Goal: Task Accomplishment & Management: Complete application form

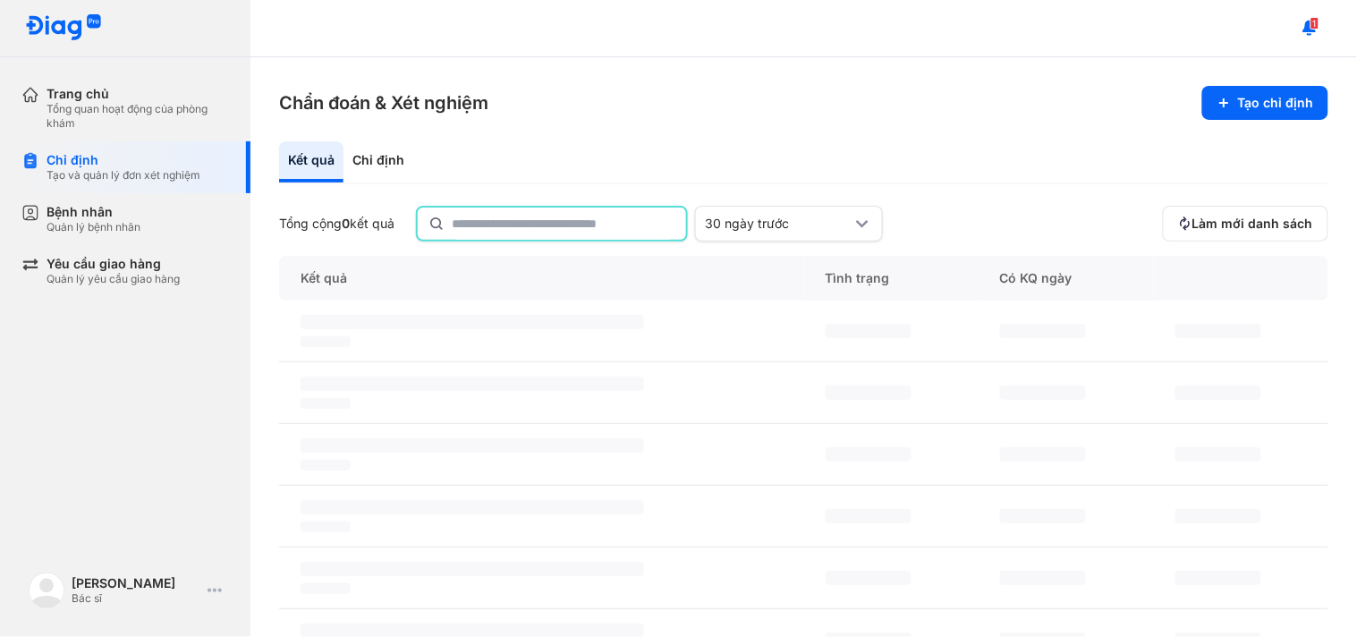
click at [498, 216] on input "text" at bounding box center [564, 224] width 224 height 32
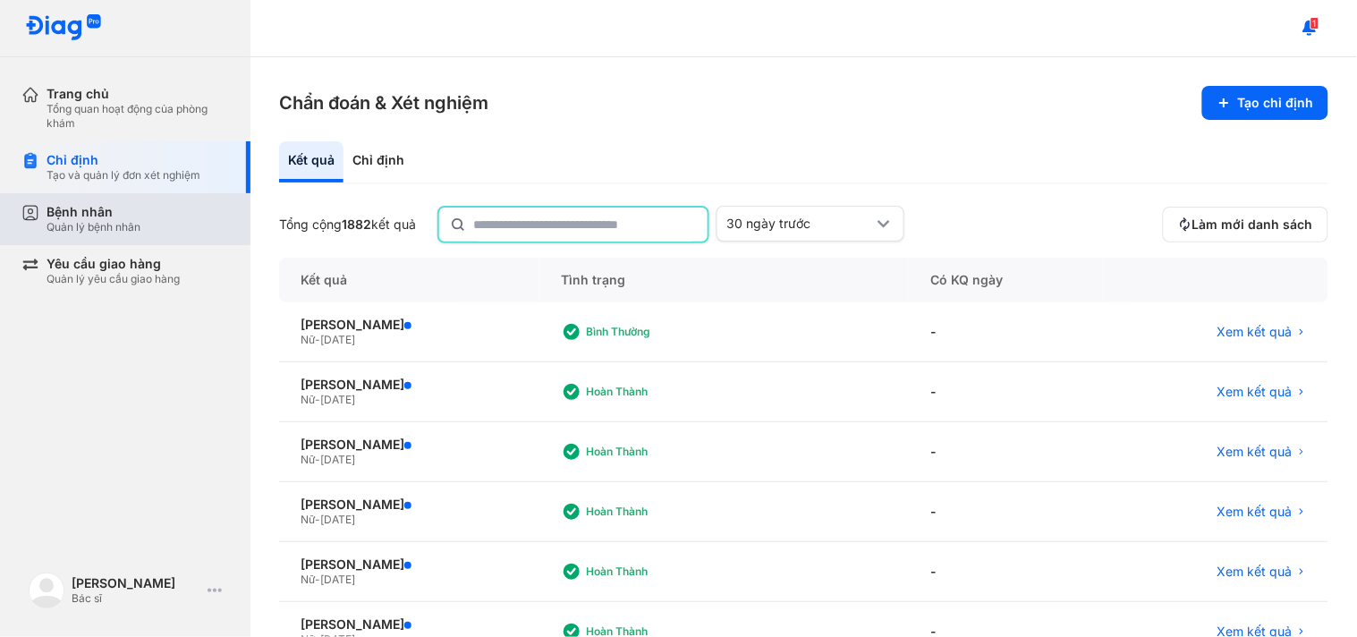
click at [159, 208] on div "Bệnh nhân Quản lý bệnh nhân" at bounding box center [138, 219] width 182 height 30
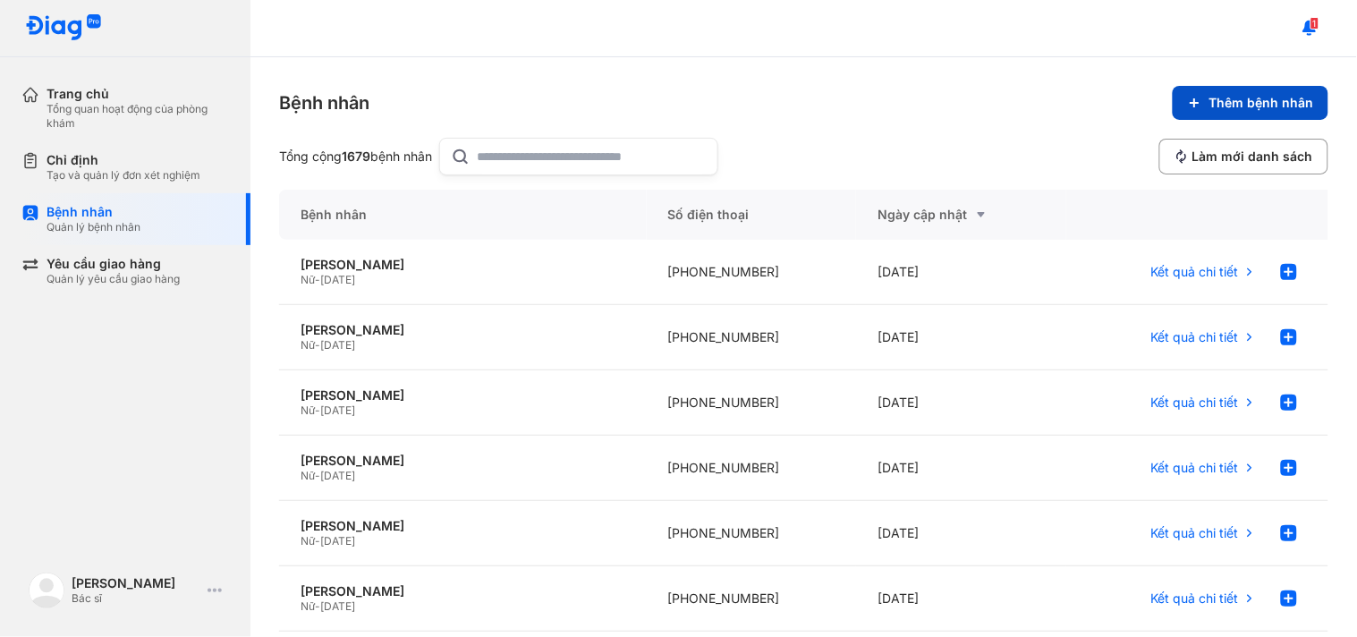
click at [1235, 105] on span "Thêm bệnh nhân" at bounding box center [1261, 103] width 105 height 16
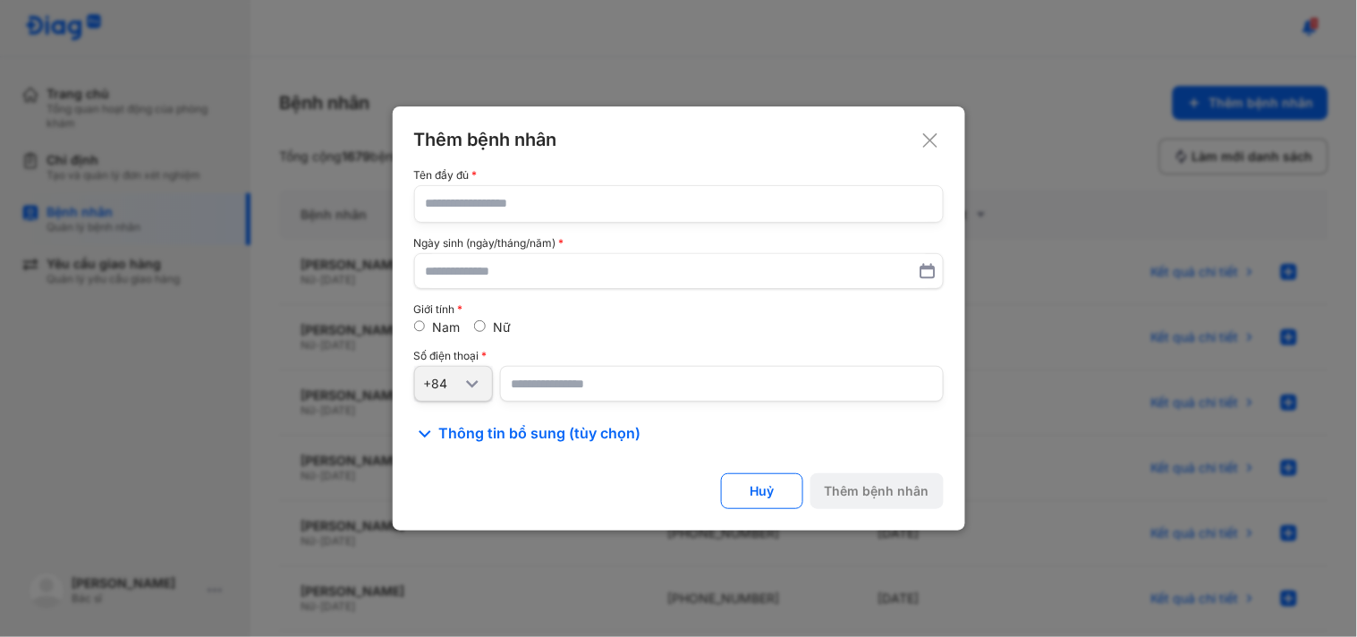
click at [651, 216] on input "text" at bounding box center [679, 204] width 506 height 36
type input "*"
type input "**********"
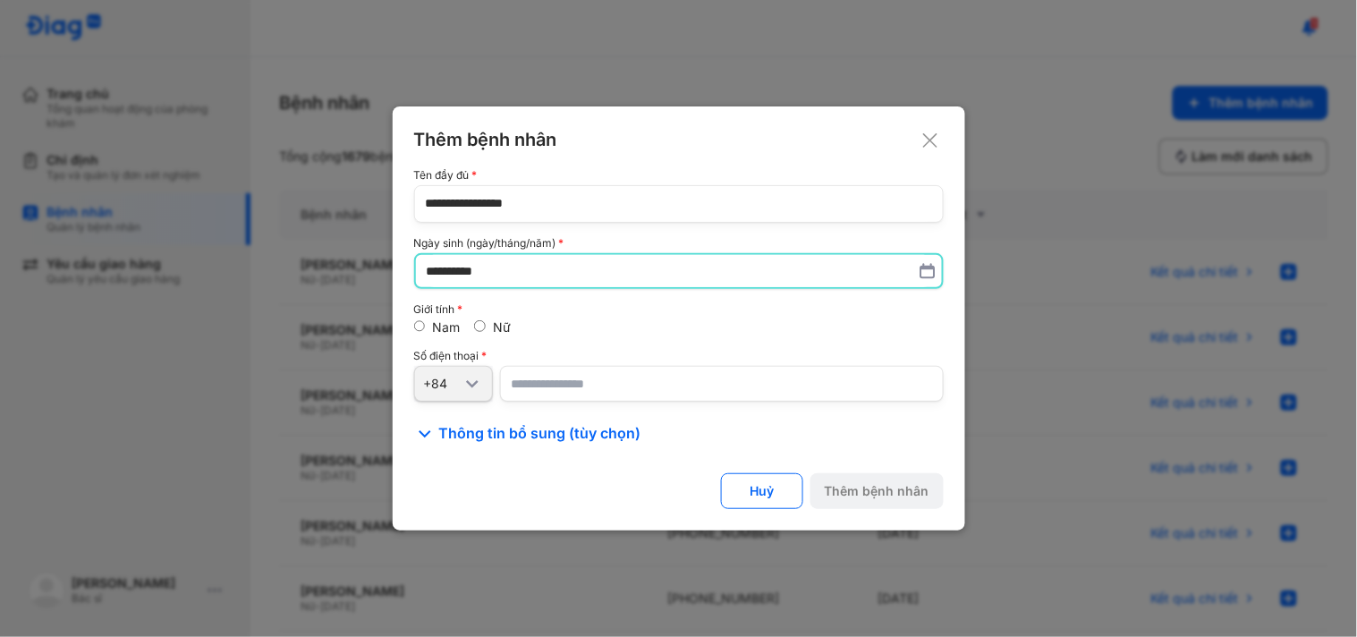
type input "**********"
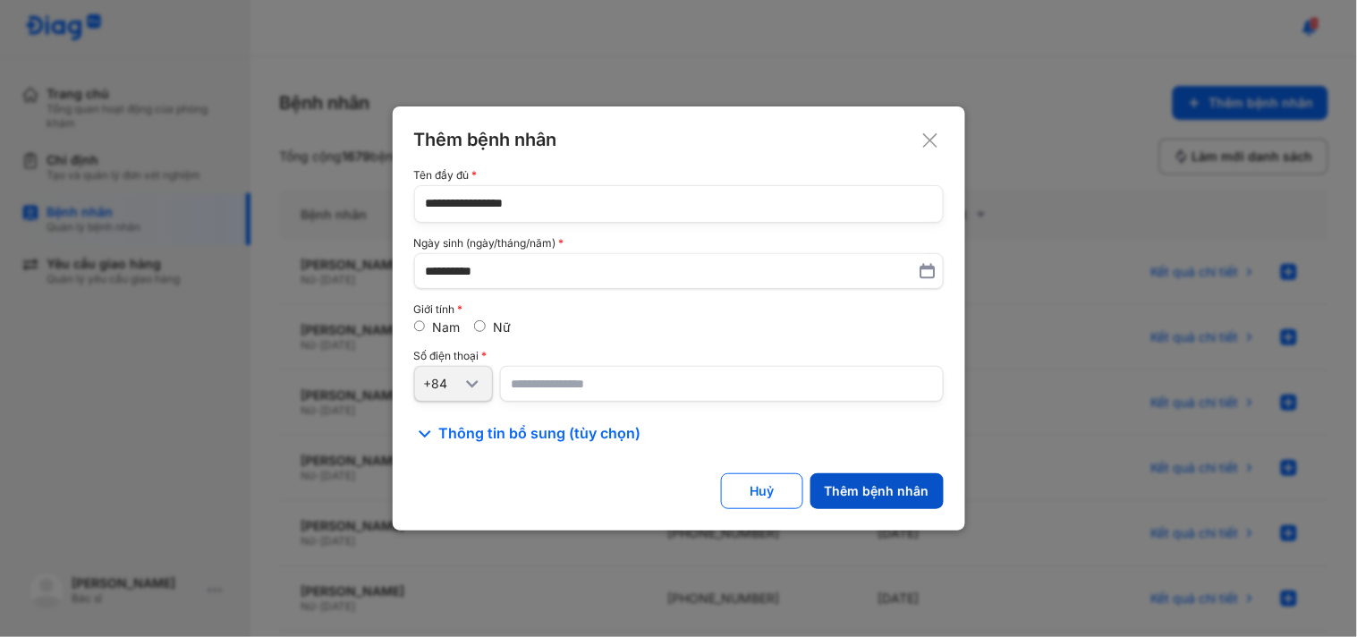
type input "**********"
click at [893, 488] on div "Thêm bệnh nhân" at bounding box center [877, 491] width 105 height 16
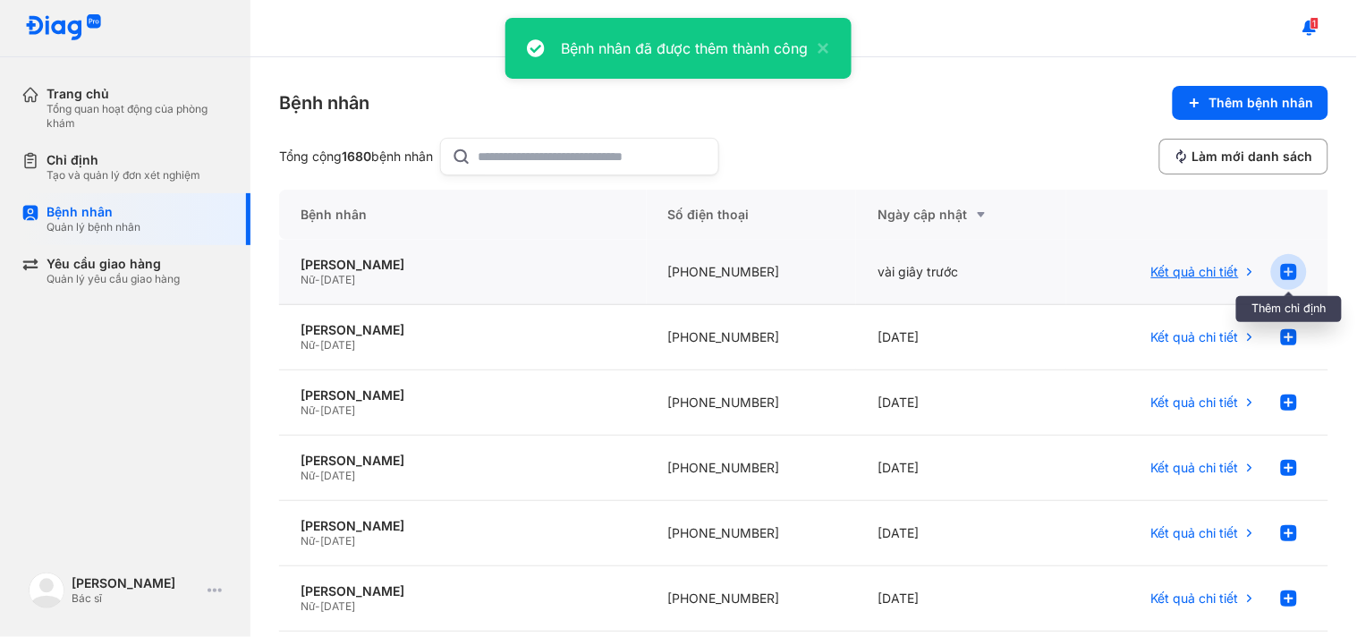
click at [1281, 267] on use at bounding box center [1289, 272] width 16 height 16
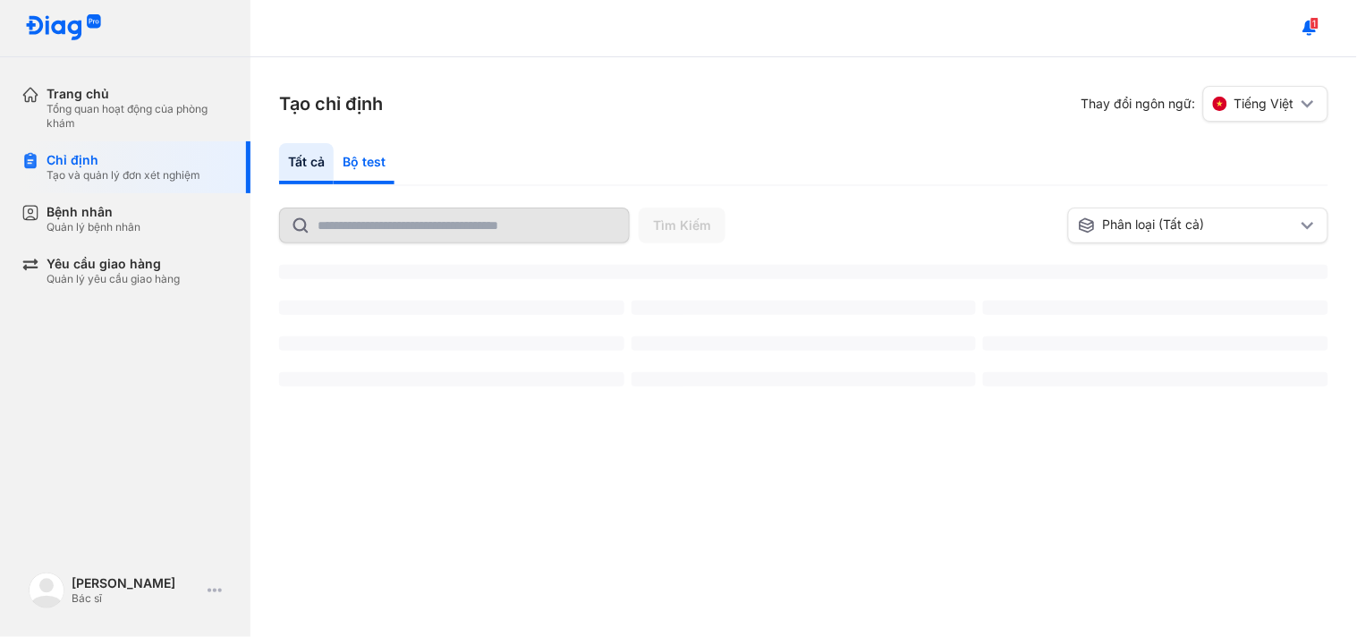
click at [370, 165] on div "Bộ test" at bounding box center [364, 163] width 61 height 41
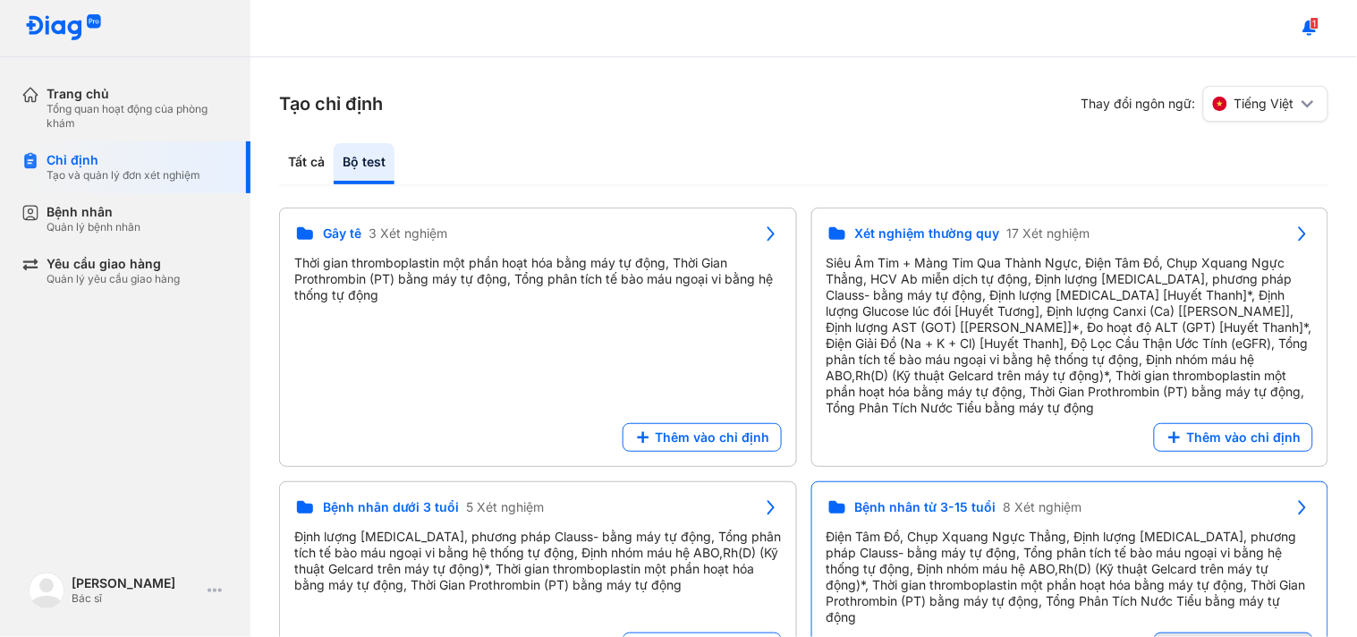
click at [1230, 628] on div "Tạo chỉ định Thay đổi ngôn ngữ: Tiếng Việt Tất cả Bộ test Tìm Kiếm Phân loại (T…" at bounding box center [803, 347] width 1107 height 580
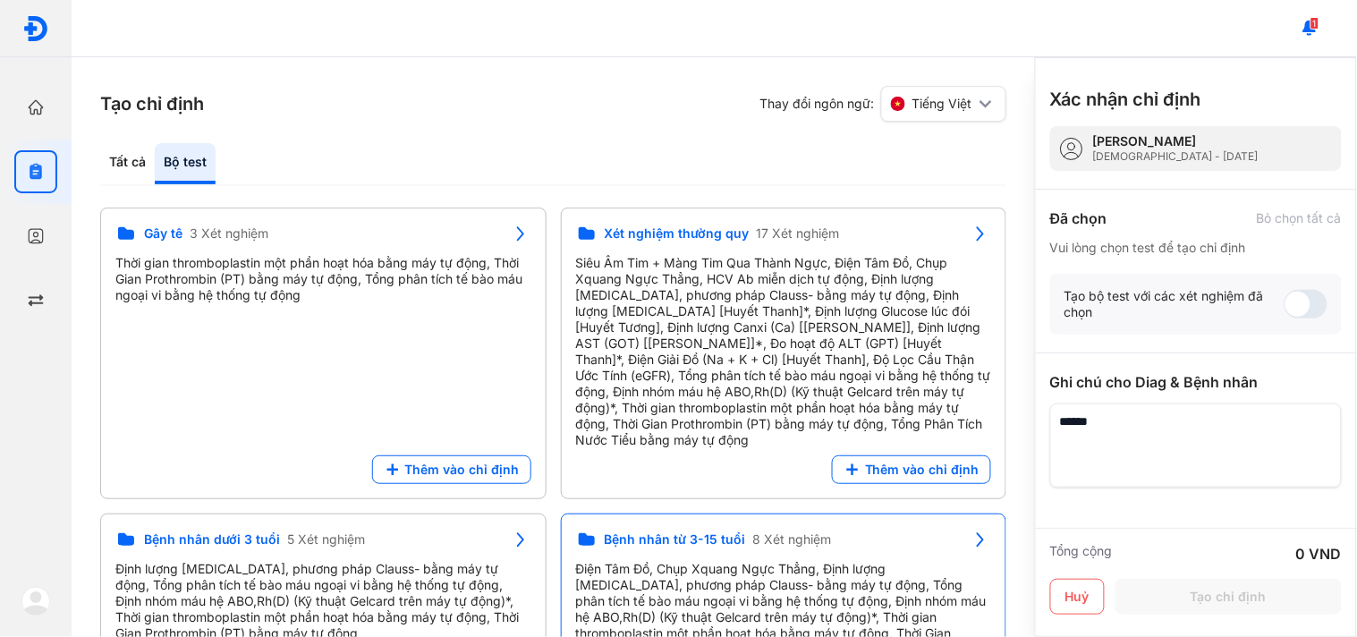
scroll to position [149, 0]
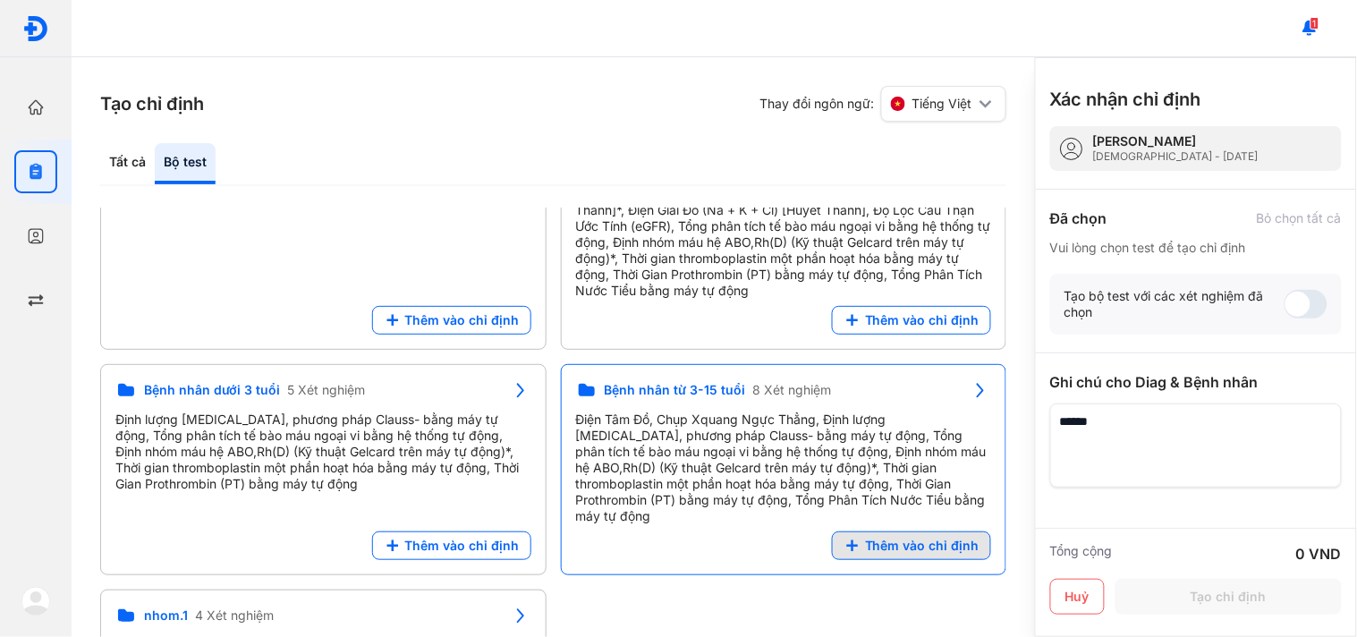
click at [924, 538] on span "Thêm vào chỉ định" at bounding box center [922, 546] width 115 height 16
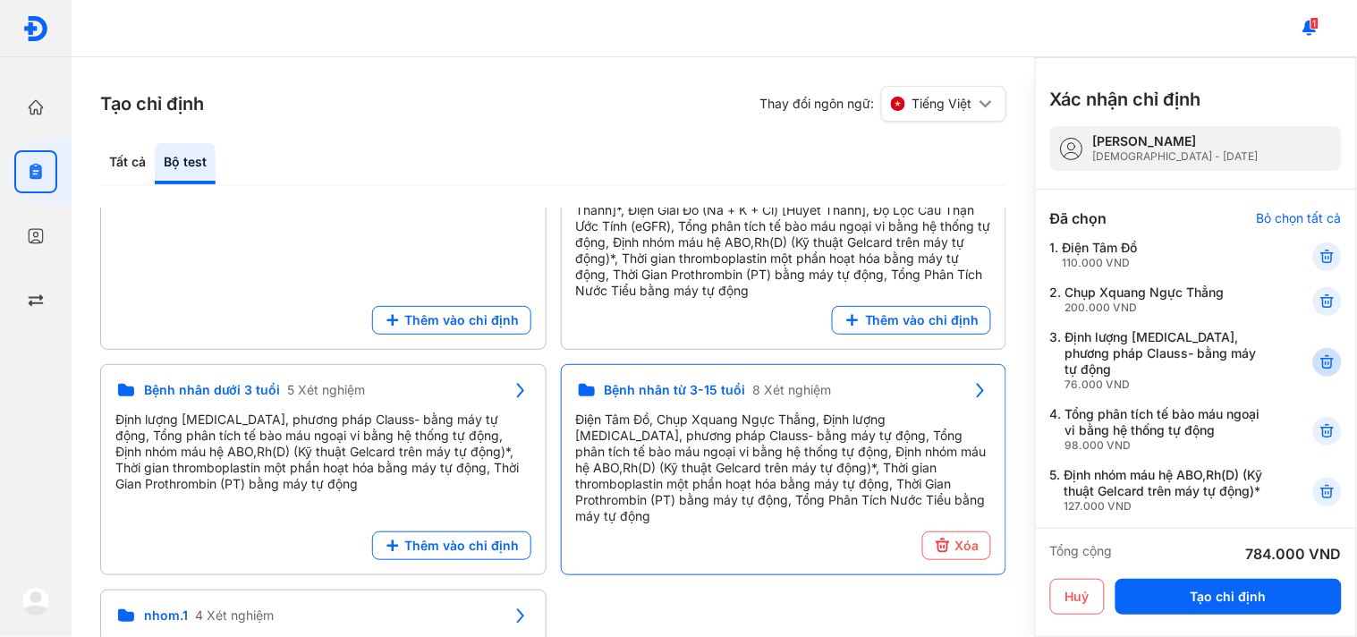
click at [1319, 353] on icon at bounding box center [1328, 362] width 18 height 18
click at [1319, 422] on icon at bounding box center [1328, 431] width 18 height 18
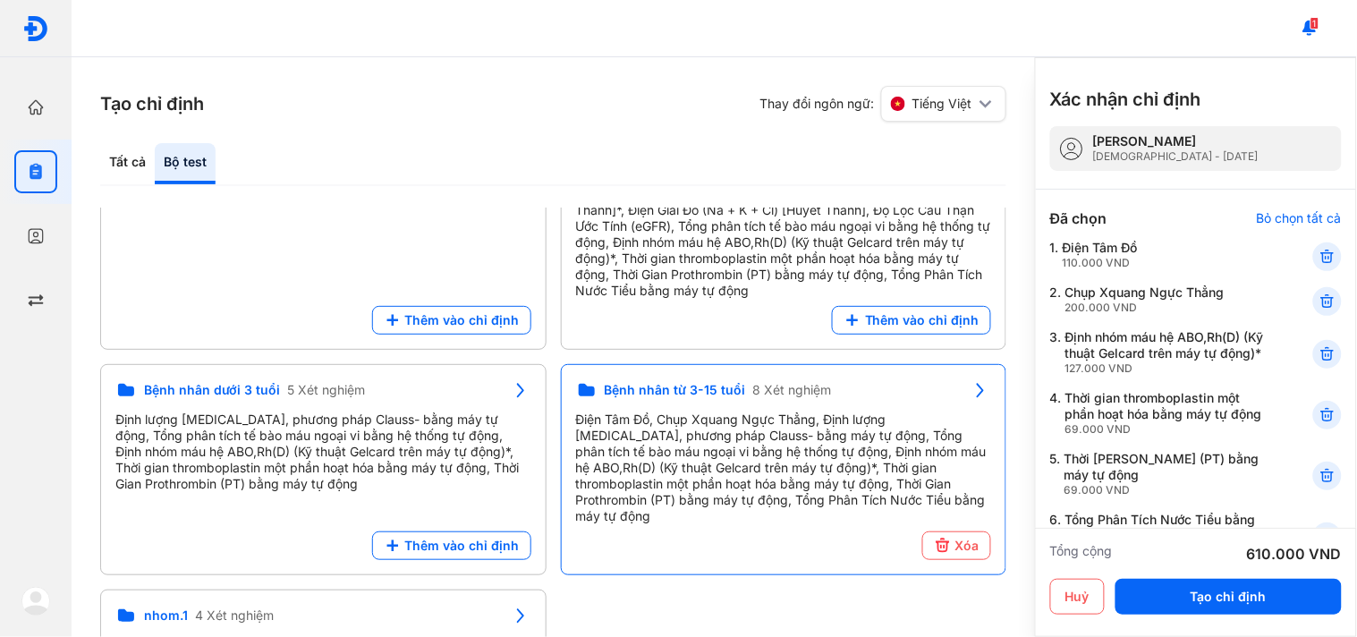
click at [1316, 390] on div "3. Định nhóm máu hệ ABO,Rh(D) (Kỹ thuật Gelcard trên máy tự động)* 127.000 VND" at bounding box center [1196, 415] width 292 height 50
click at [1319, 360] on icon at bounding box center [1328, 354] width 18 height 18
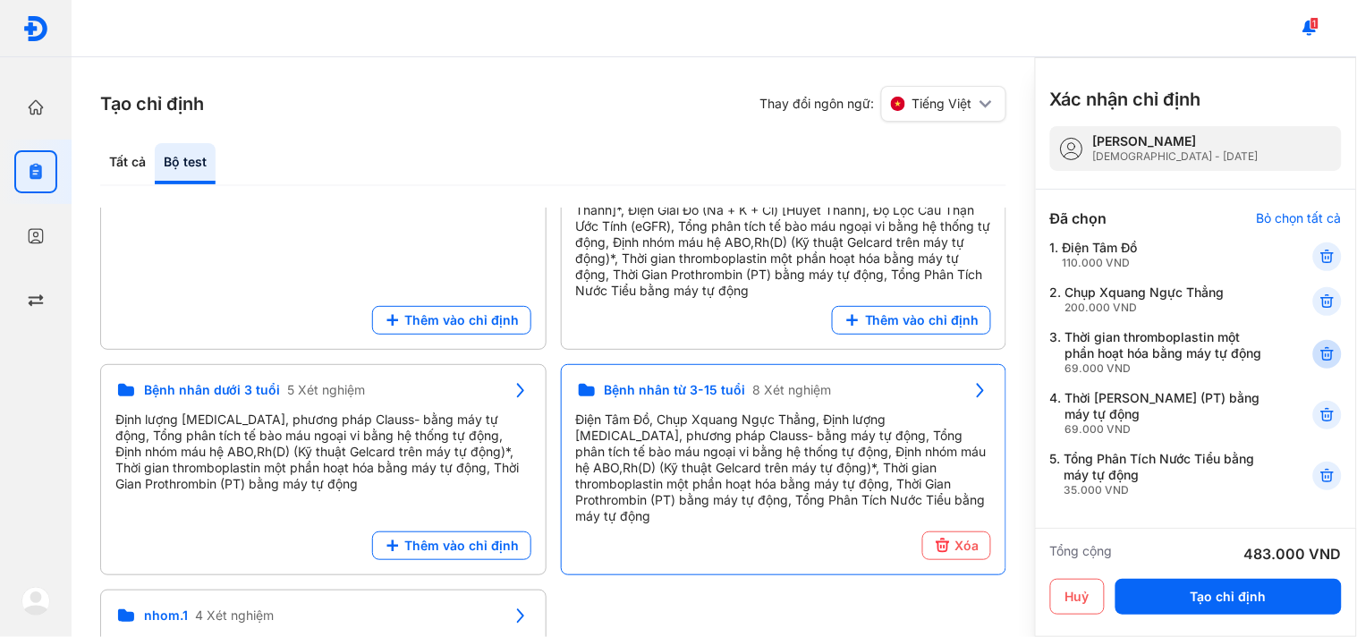
click at [1319, 360] on icon at bounding box center [1328, 354] width 18 height 18
click at [1321, 409] on use at bounding box center [1327, 415] width 13 height 13
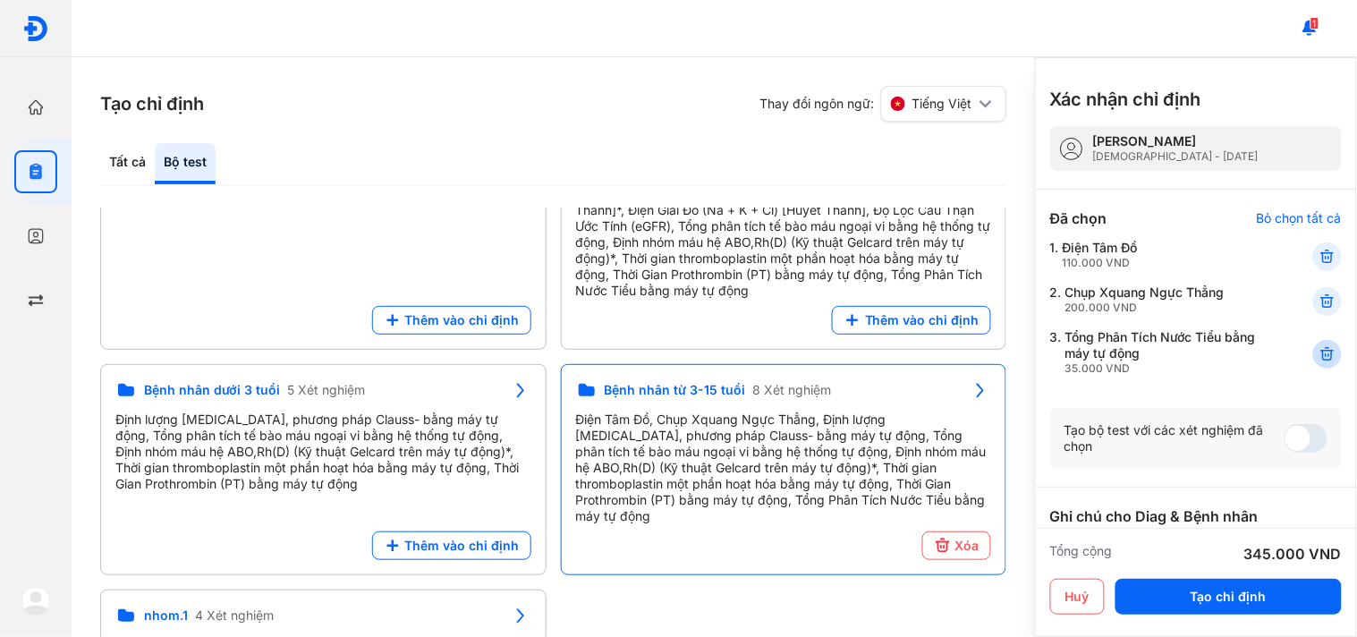
click at [1319, 361] on icon at bounding box center [1328, 354] width 18 height 18
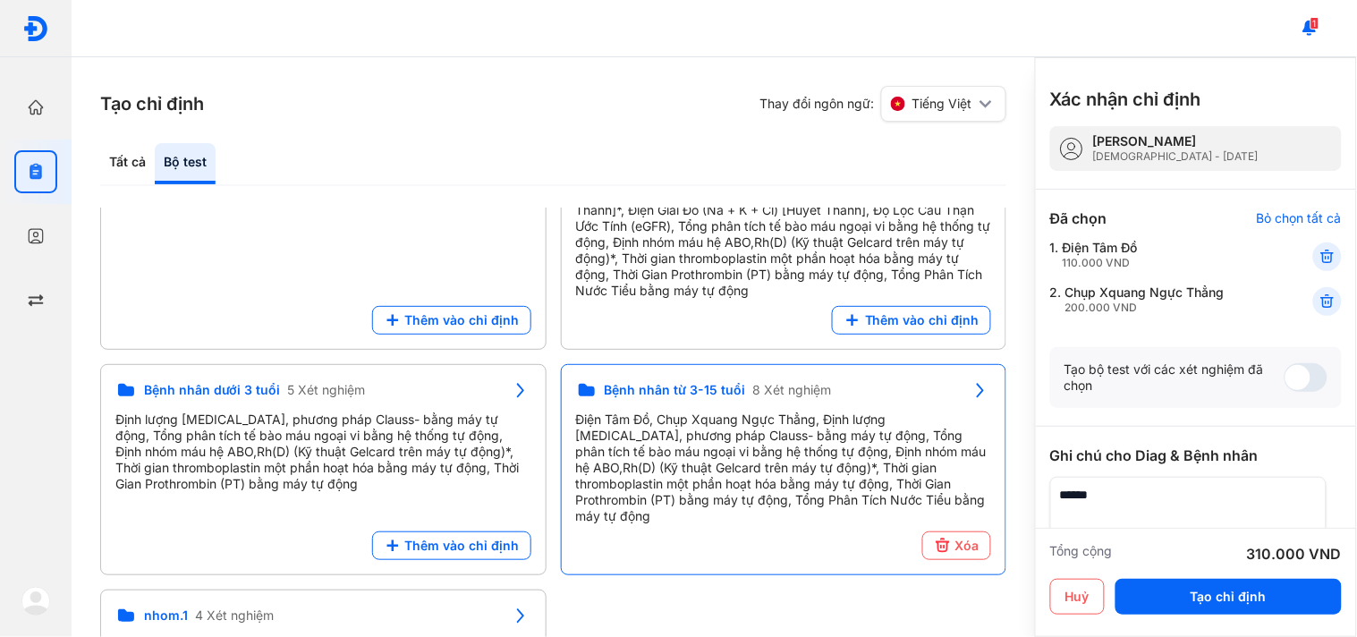
click at [1318, 361] on div "Tạo bộ test với các xét nghiệm đã chọn" at bounding box center [1196, 377] width 292 height 61
click at [1184, 590] on button "Tạo chỉ định" at bounding box center [1229, 597] width 226 height 36
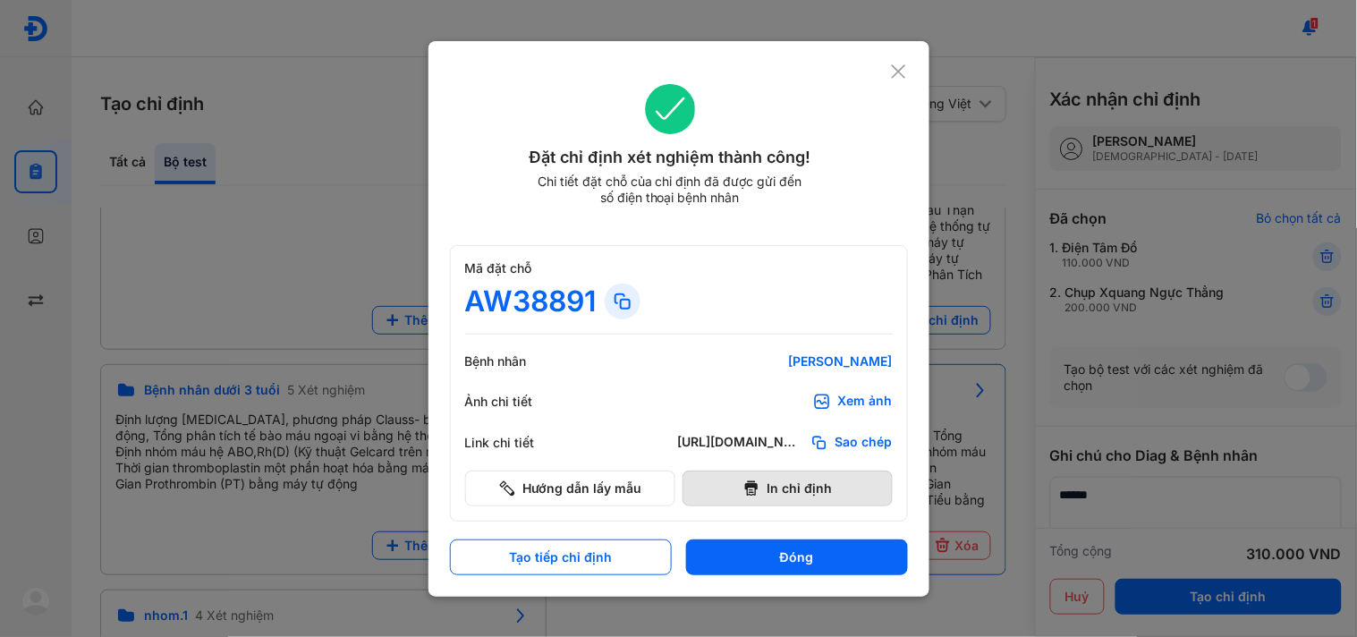
click at [752, 489] on use at bounding box center [751, 487] width 13 height 15
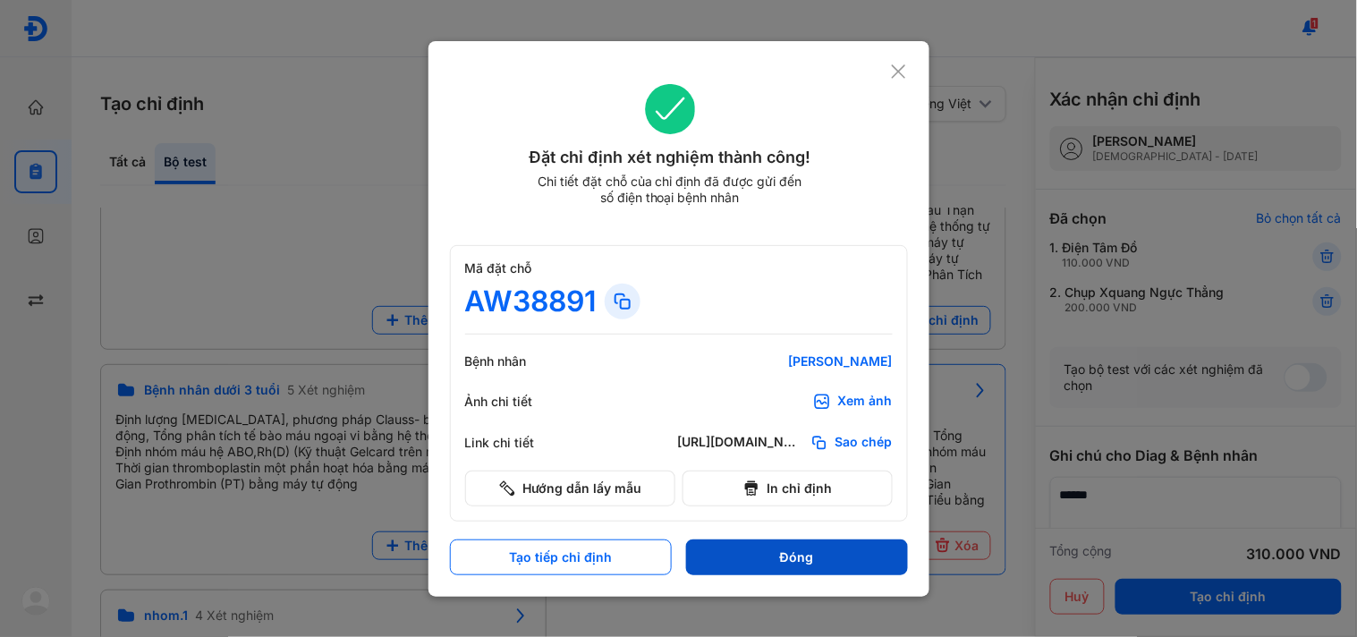
click at [834, 564] on button "Đóng" at bounding box center [797, 557] width 222 height 36
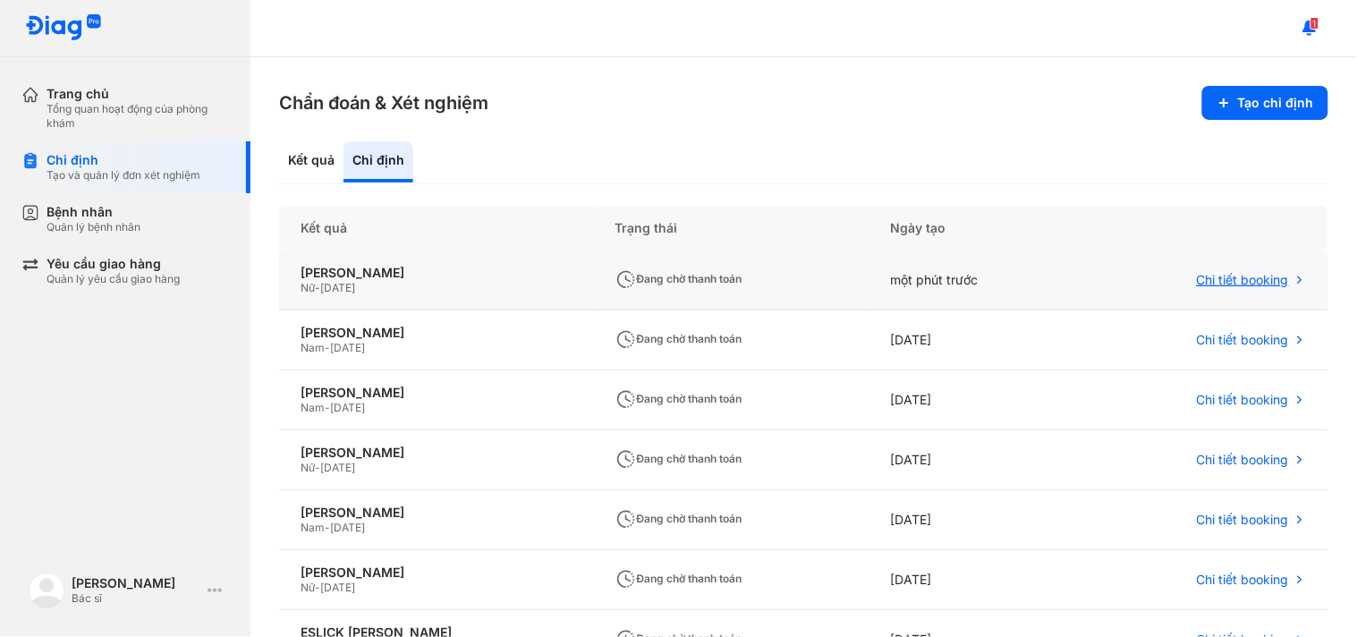
click at [1241, 280] on span "Chi tiết booking" at bounding box center [1243, 280] width 92 height 16
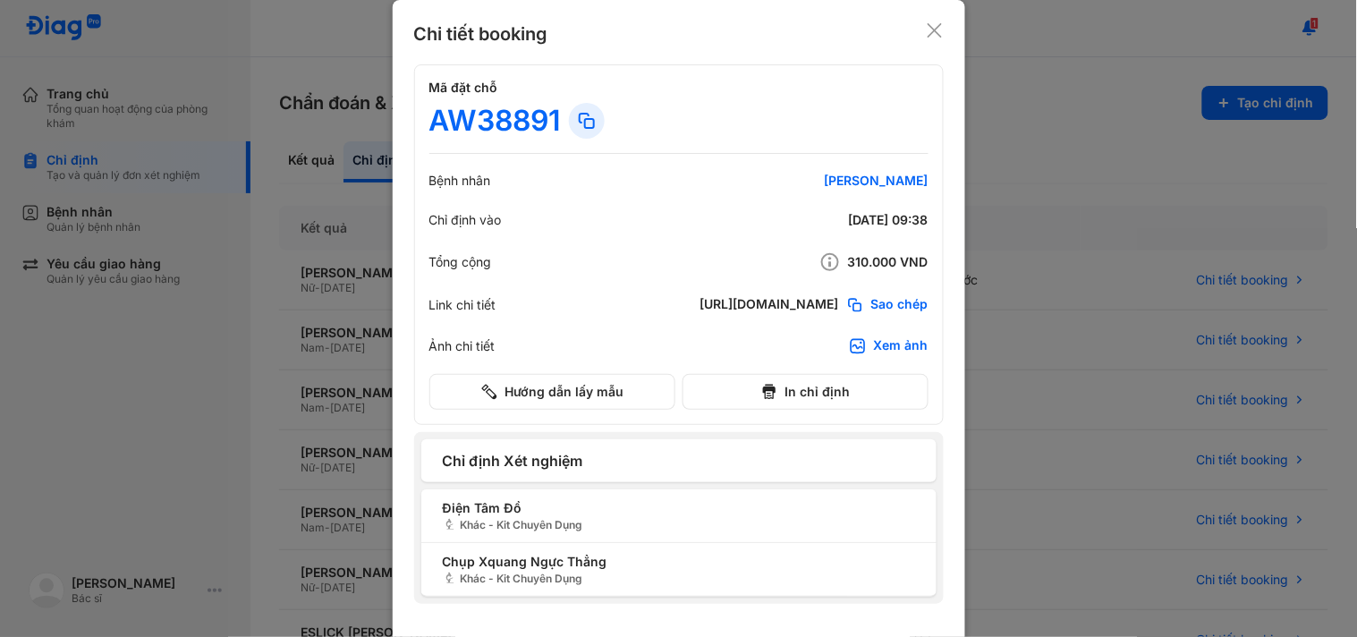
click at [928, 28] on icon at bounding box center [935, 30] width 18 height 18
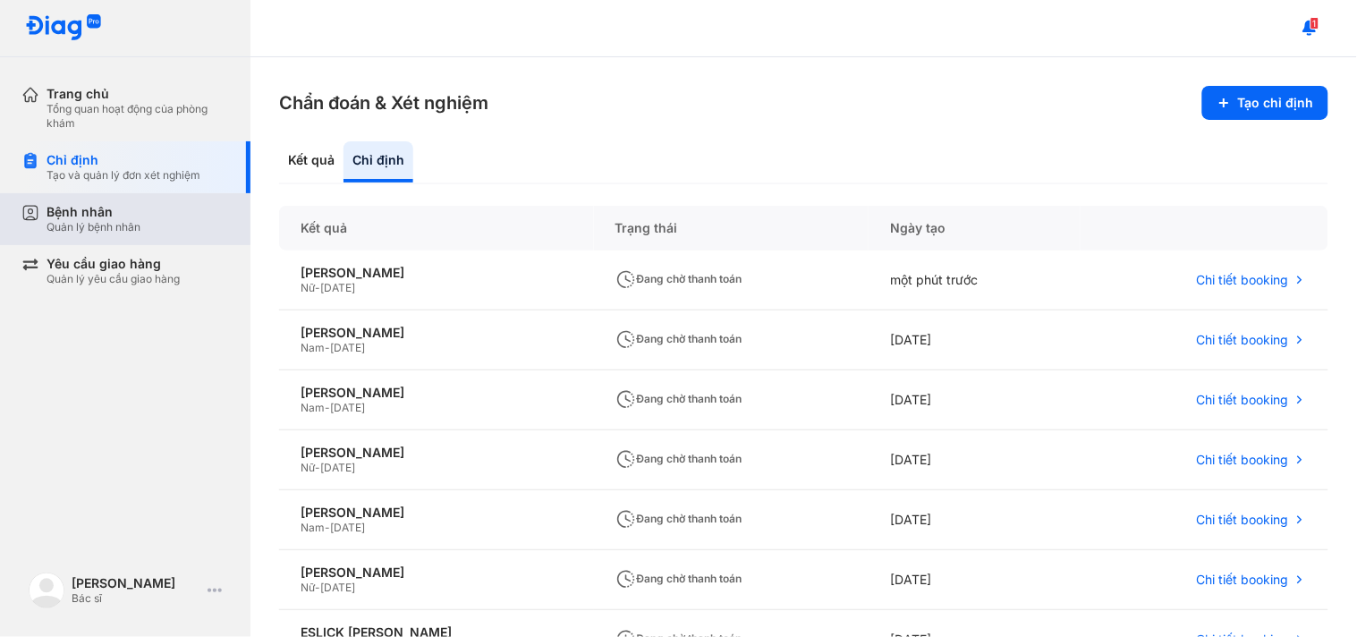
click at [42, 236] on div "Bệnh nhân Quản lý bệnh nhân" at bounding box center [135, 219] width 229 height 52
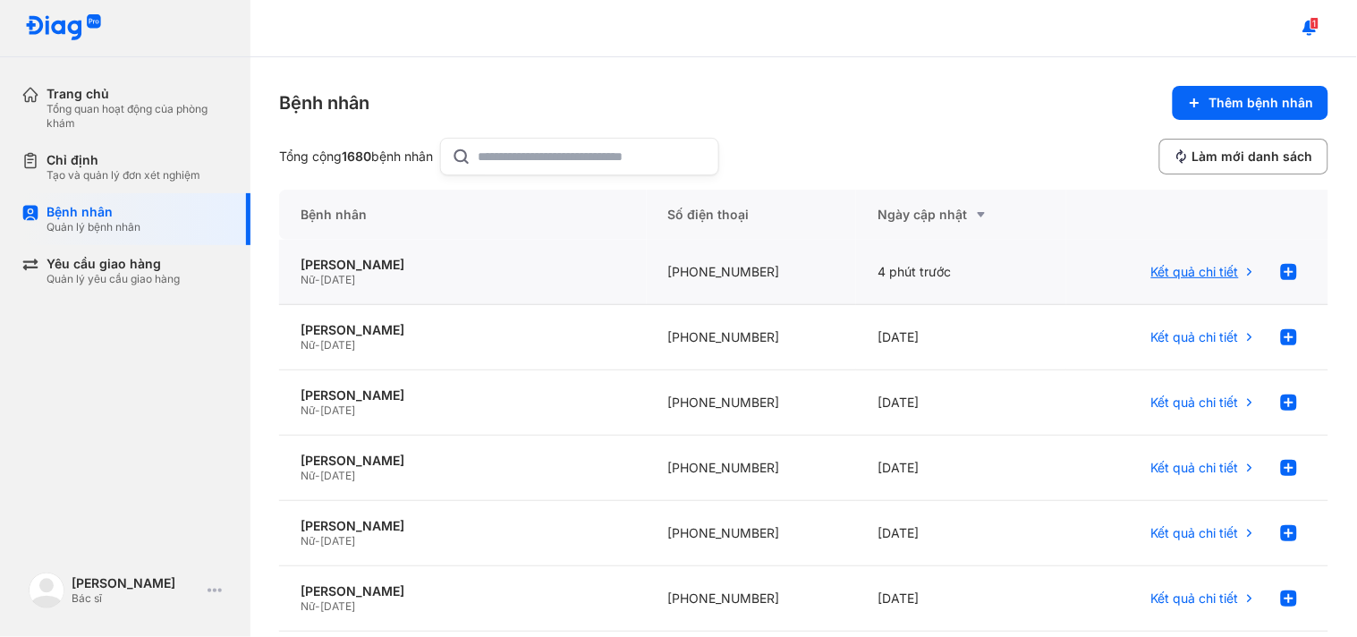
click at [1195, 269] on span "Kết quả chi tiết" at bounding box center [1195, 272] width 88 height 16
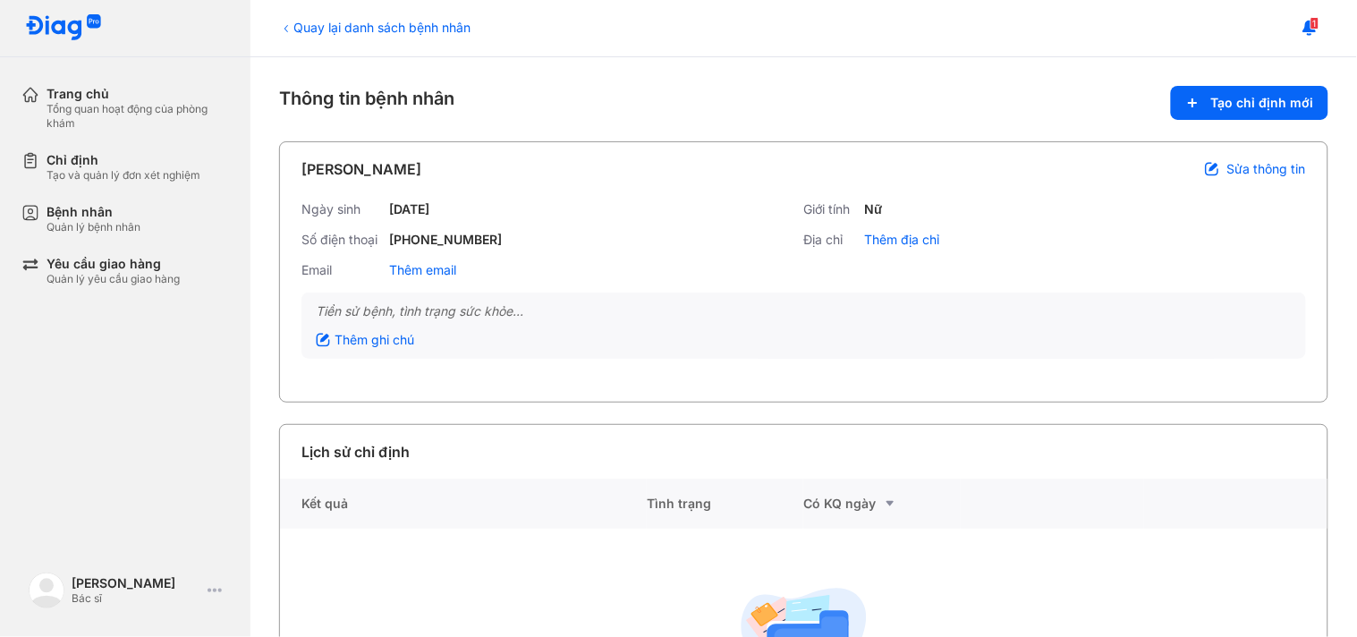
click at [1238, 165] on span "Sửa thông tin" at bounding box center [1266, 169] width 79 height 16
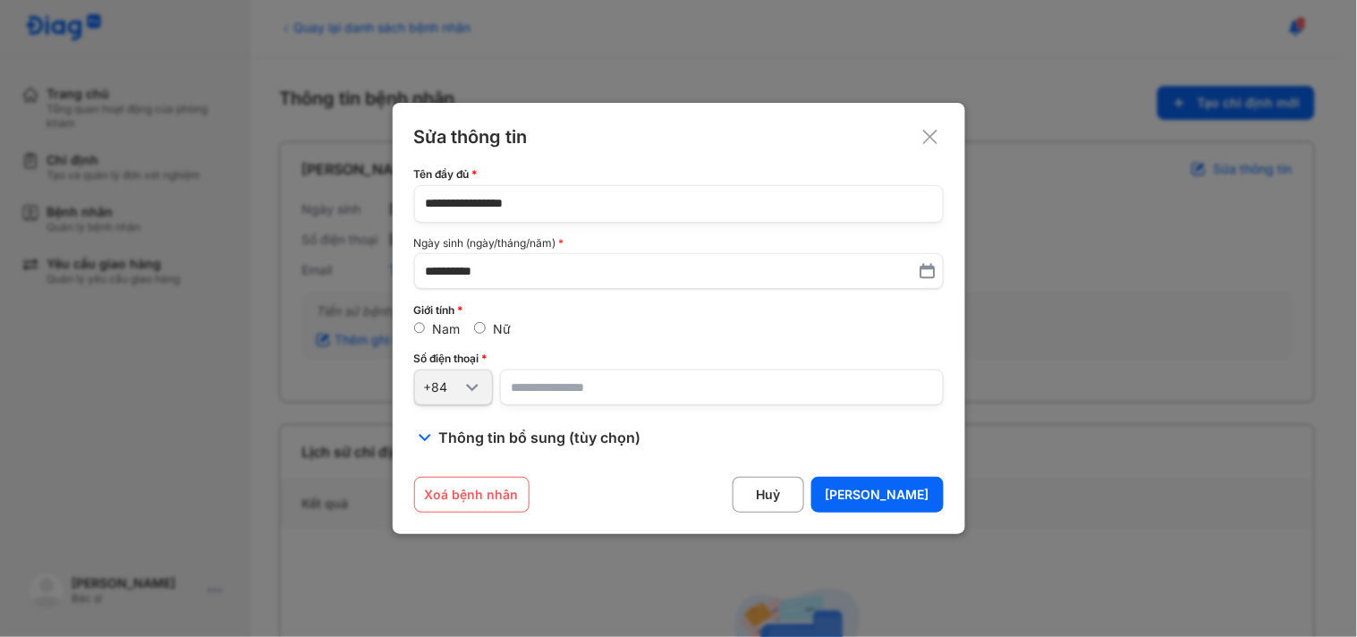
click at [440, 327] on label "Nam" at bounding box center [446, 328] width 28 height 15
click at [901, 487] on button "Lưu" at bounding box center [877, 495] width 132 height 36
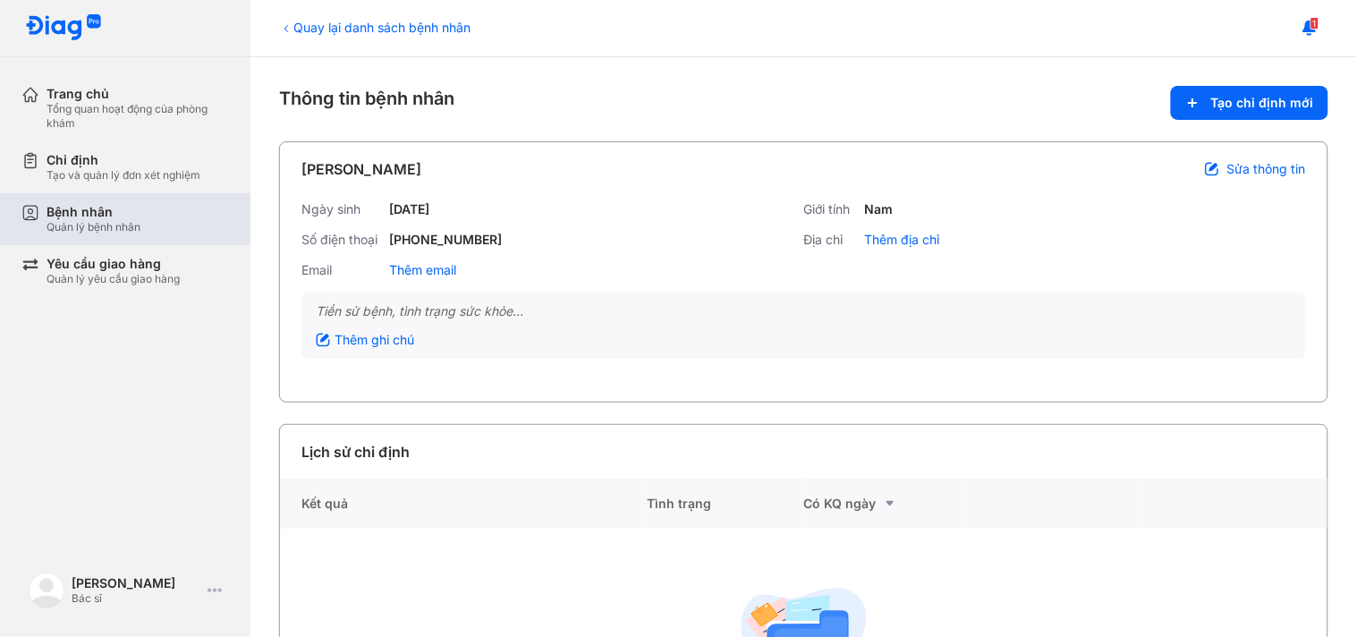
click at [118, 208] on div "Bệnh nhân" at bounding box center [94, 212] width 94 height 16
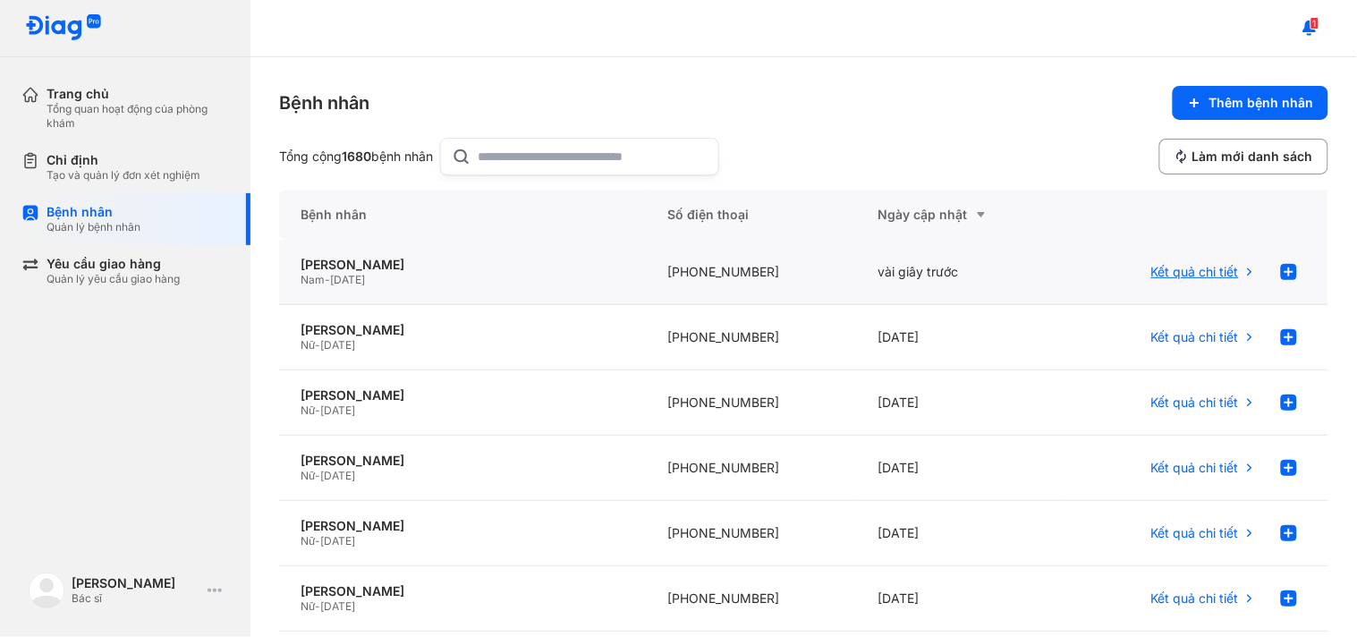
click at [1208, 277] on span "Kết quả chi tiết" at bounding box center [1195, 272] width 88 height 16
